Goal: Information Seeking & Learning: Learn about a topic

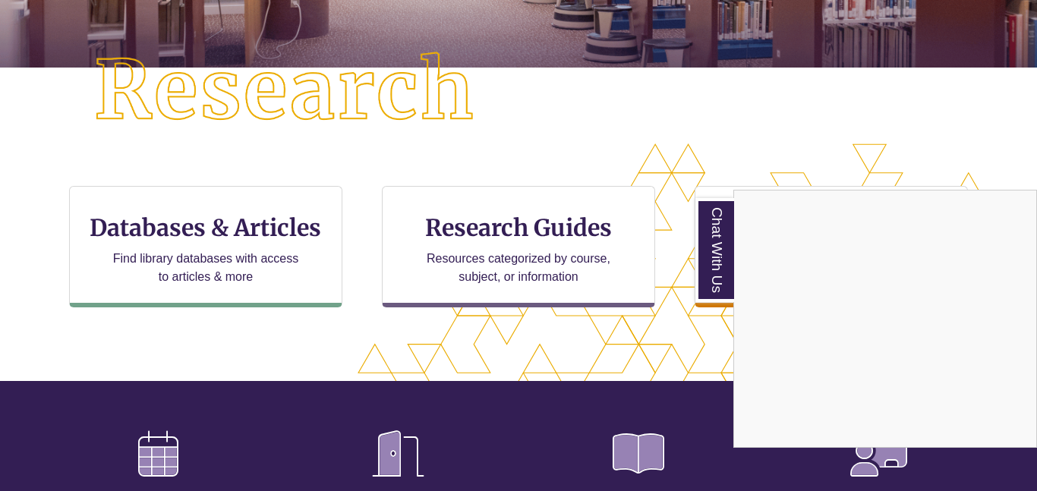
scroll to position [367, 0]
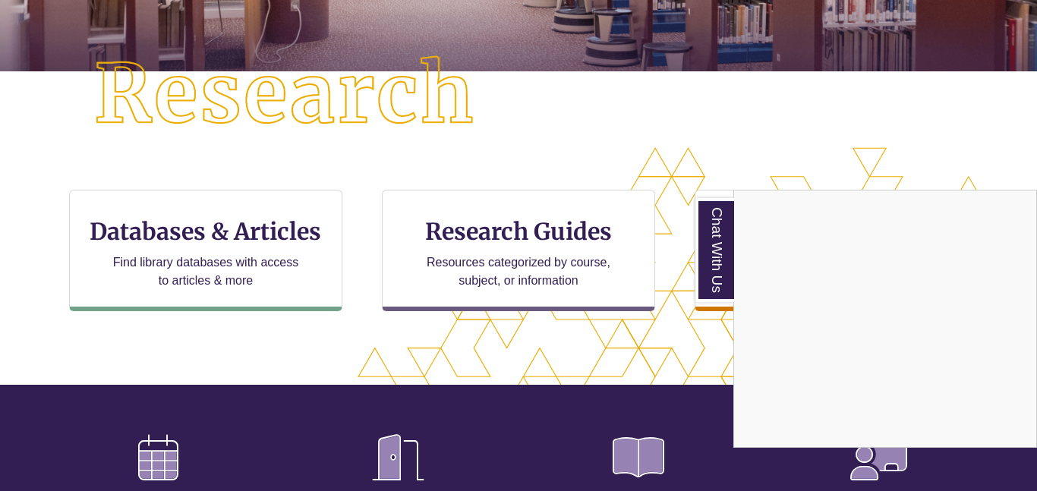
click at [398, 355] on div "Chat With Us" at bounding box center [518, 245] width 1037 height 491
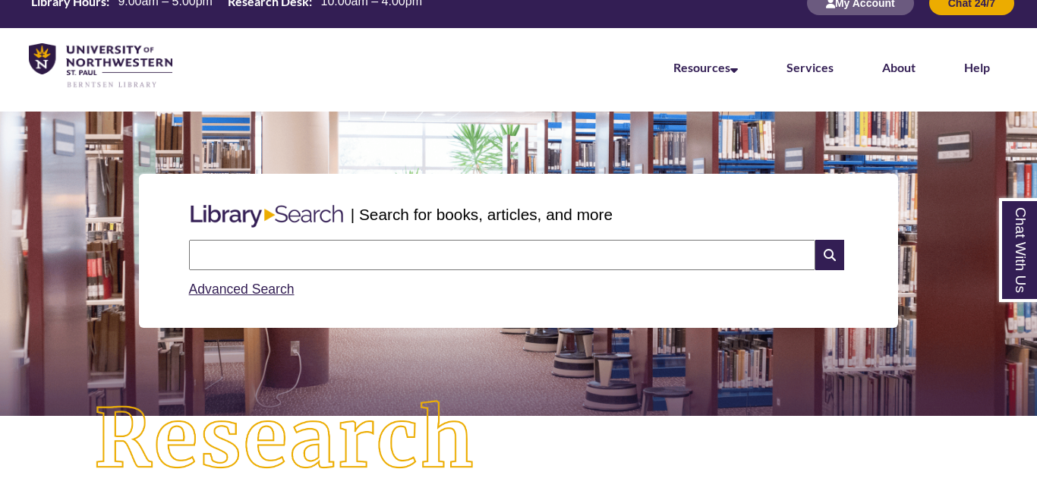
scroll to position [0, 0]
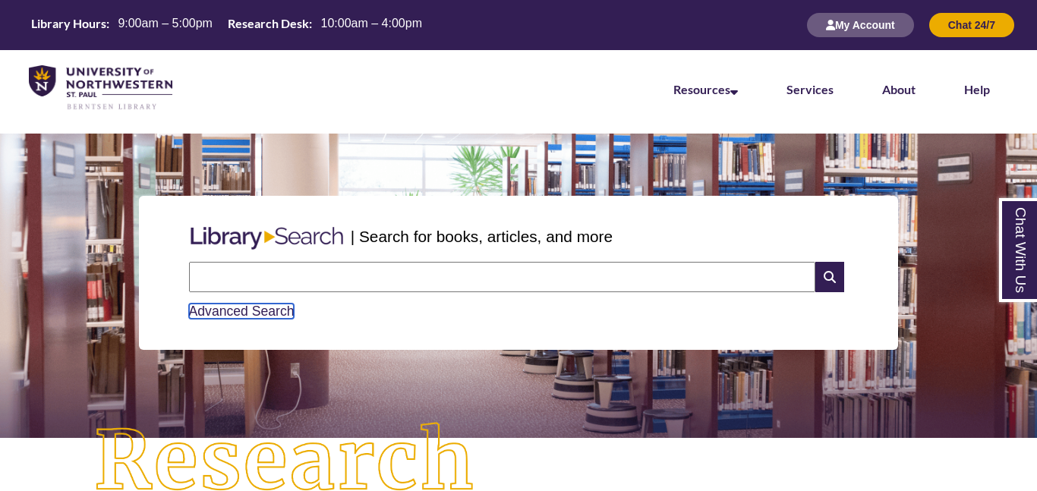
click at [268, 306] on link "Advanced Search" at bounding box center [241, 311] width 105 height 15
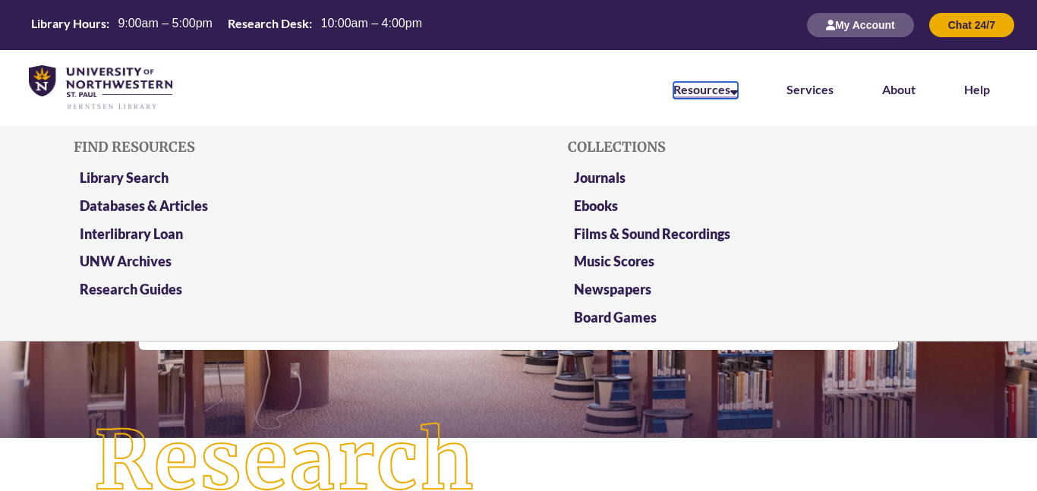
click at [736, 86] on icon at bounding box center [734, 89] width 8 height 12
click at [131, 167] on li "Library Search" at bounding box center [271, 181] width 395 height 28
click at [147, 176] on link "Library Search" at bounding box center [124, 178] width 89 height 19
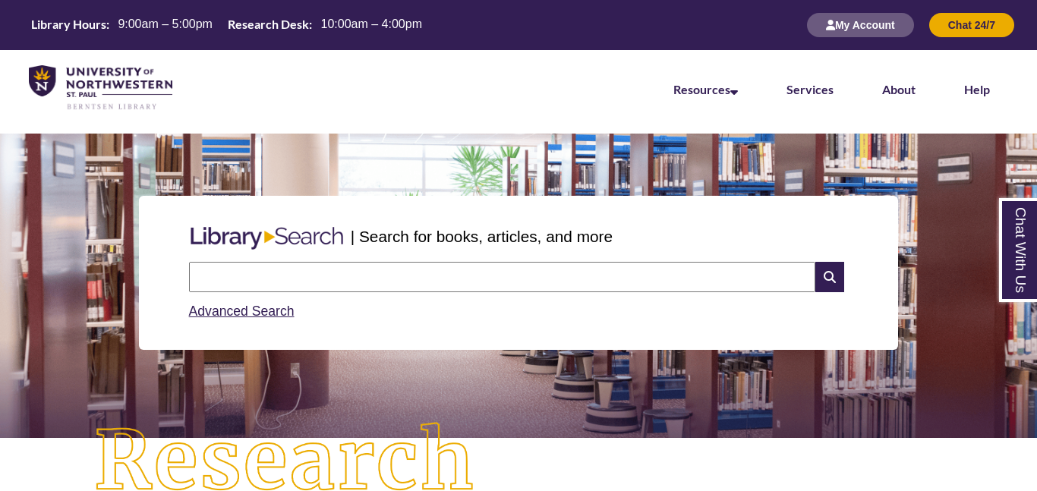
click at [461, 258] on div "Search Advanced Search" at bounding box center [519, 292] width 672 height 72
click at [468, 279] on input "text" at bounding box center [502, 277] width 626 height 30
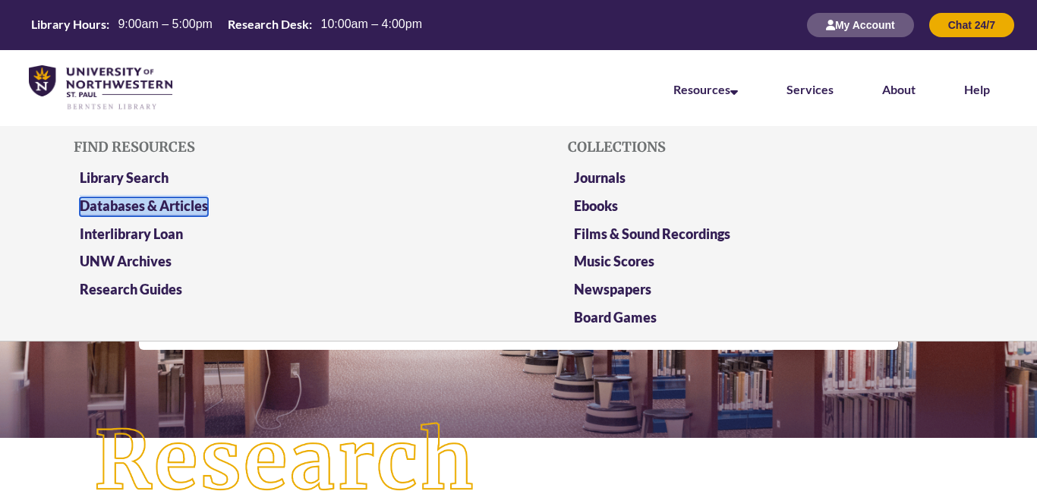
drag, startPoint x: 172, startPoint y: 201, endPoint x: 153, endPoint y: 201, distance: 19.0
click at [153, 201] on link "Databases & Articles" at bounding box center [144, 206] width 128 height 19
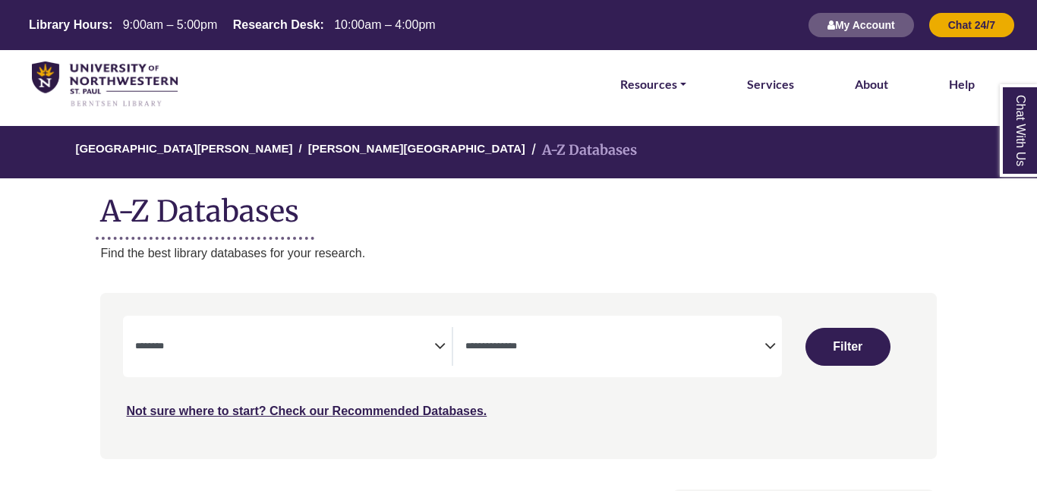
select select "Database Subject Filter"
select select "Database Types Filter"
select select "Database Subject Filter"
select select "Database Types Filter"
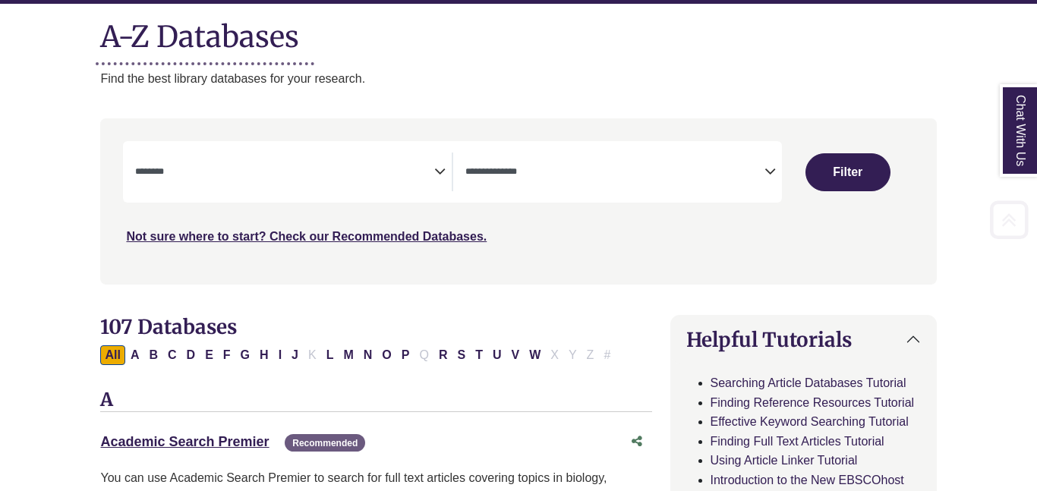
scroll to position [177, 0]
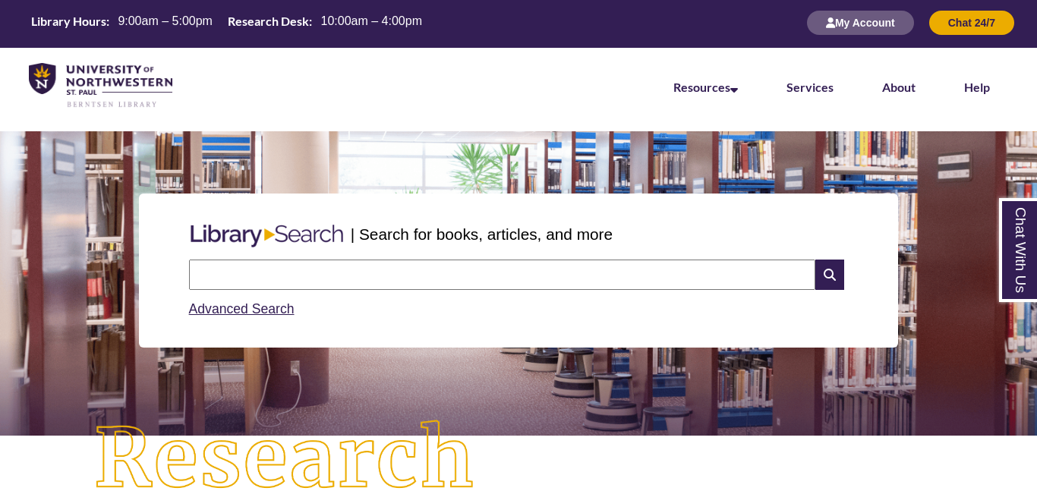
scroll to position [1, 0]
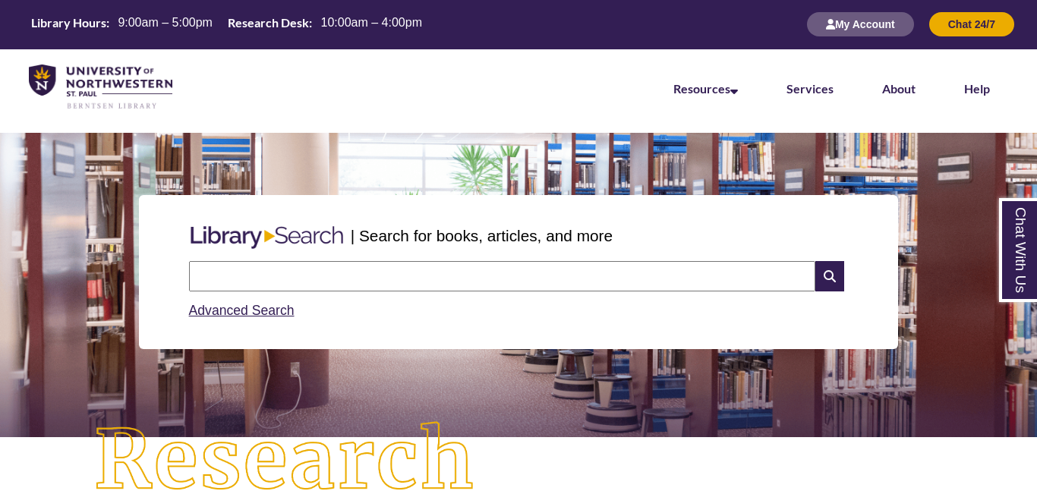
click at [302, 225] on img at bounding box center [267, 237] width 168 height 35
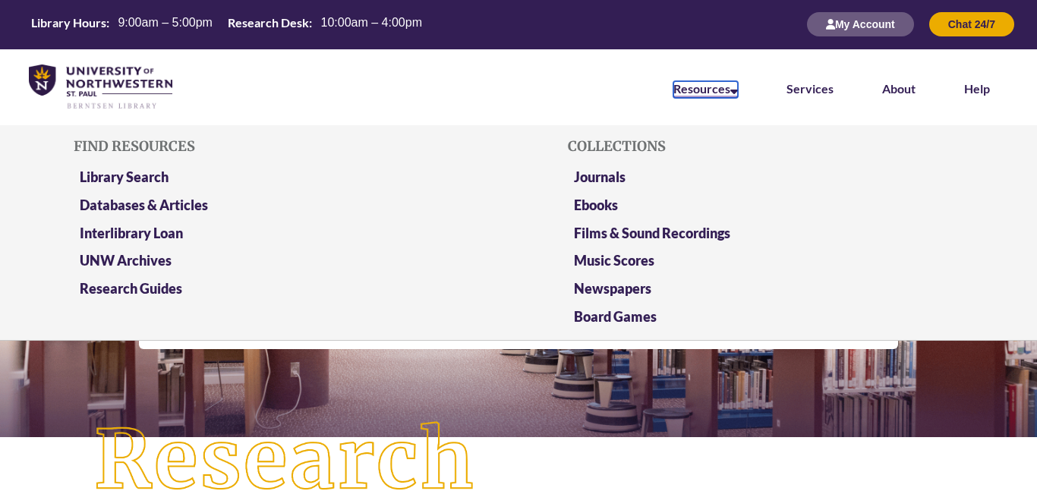
click at [713, 91] on link "Resources" at bounding box center [705, 89] width 65 height 17
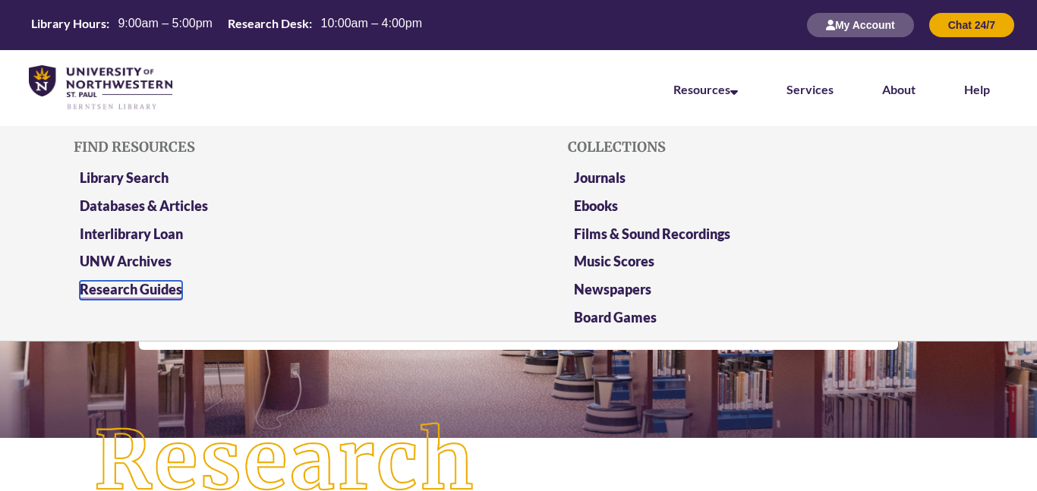
click at [102, 293] on link "Research Guides" at bounding box center [131, 290] width 102 height 19
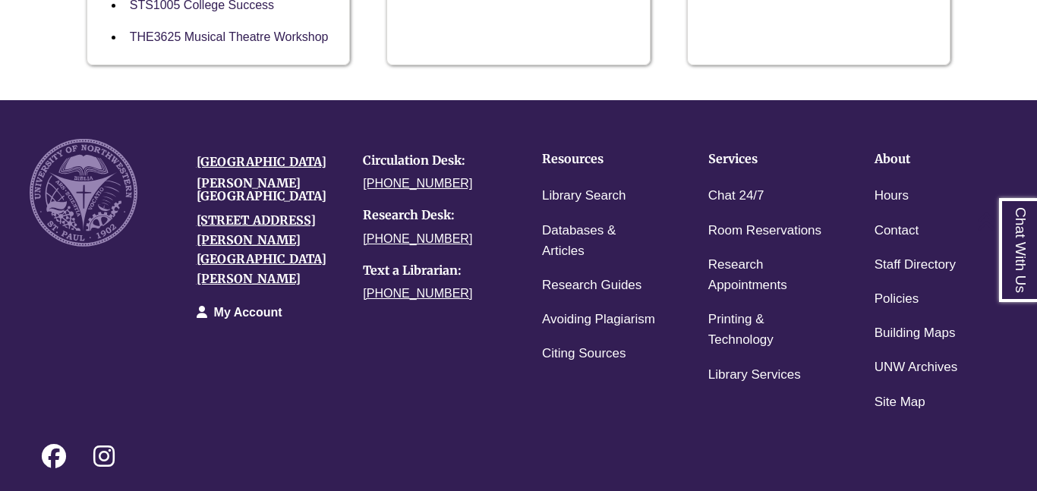
scroll to position [1793, 0]
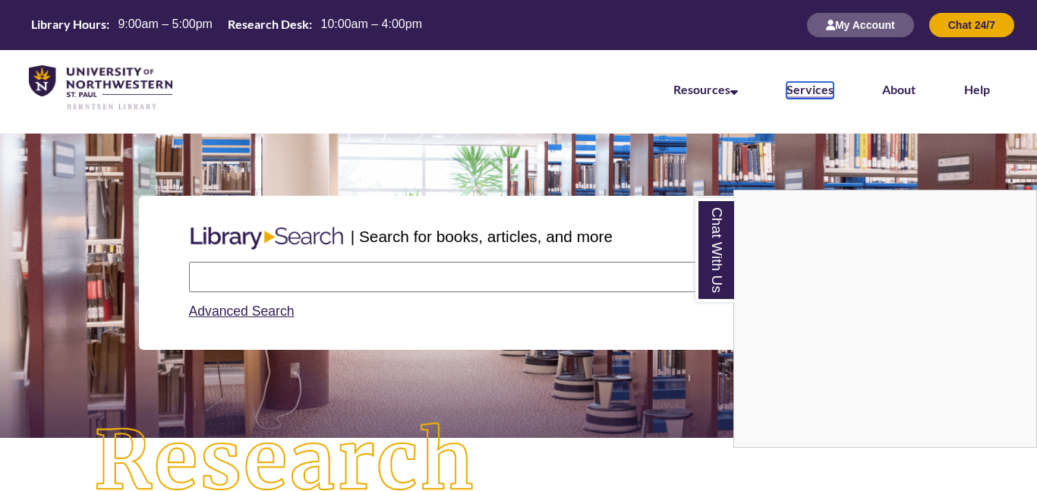
click at [826, 88] on link "Services" at bounding box center [809, 90] width 47 height 17
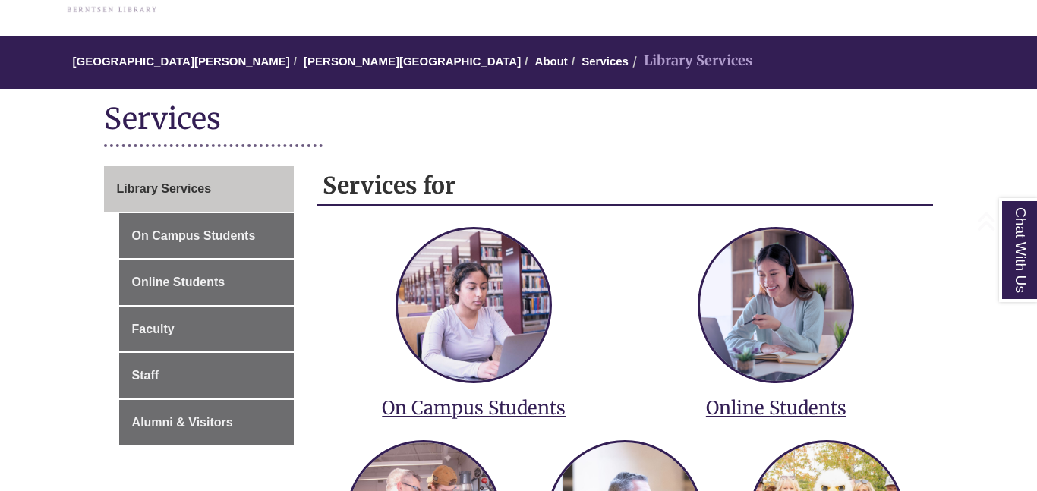
scroll to position [329, 0]
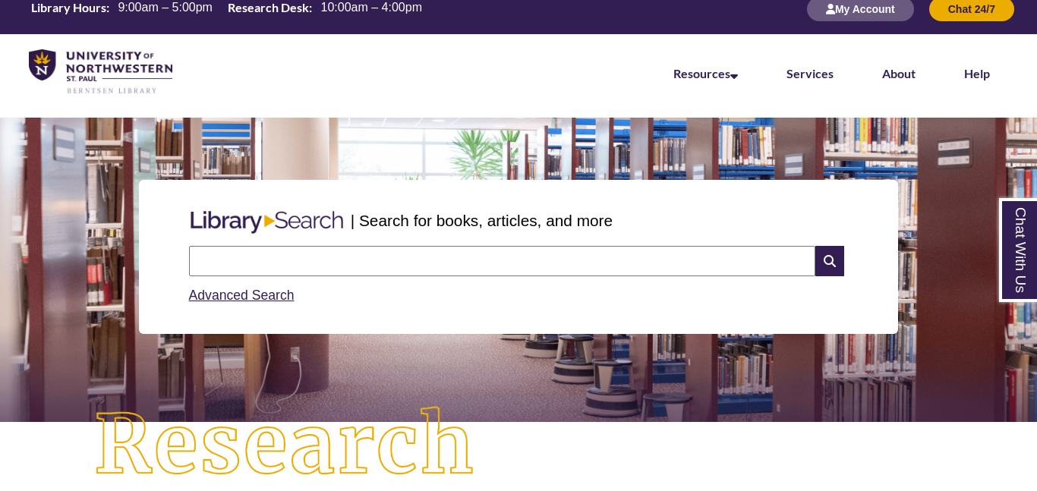
click at [351, 246] on input "text" at bounding box center [502, 261] width 626 height 30
click at [218, 300] on link "Advanced Search" at bounding box center [241, 295] width 105 height 15
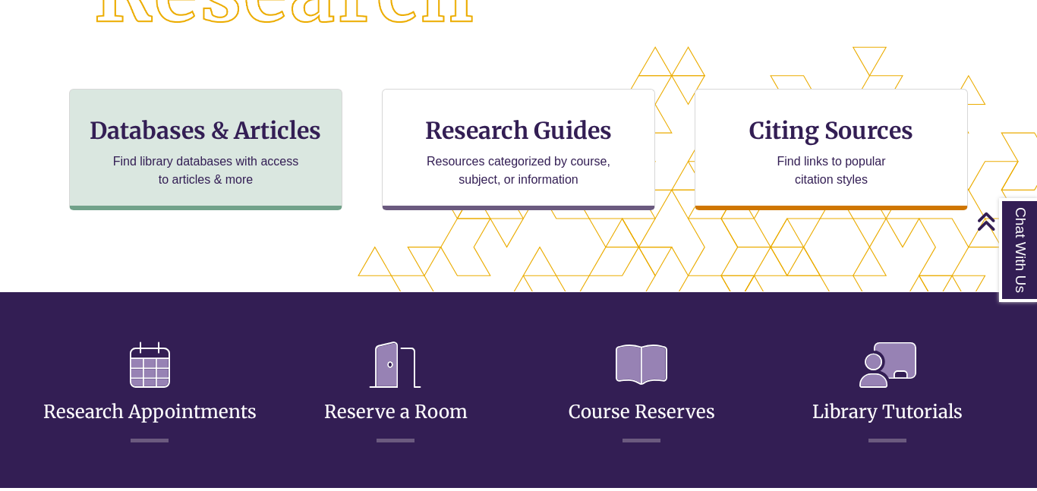
scroll to position [405, 908]
